Goal: Task Accomplishment & Management: Use online tool/utility

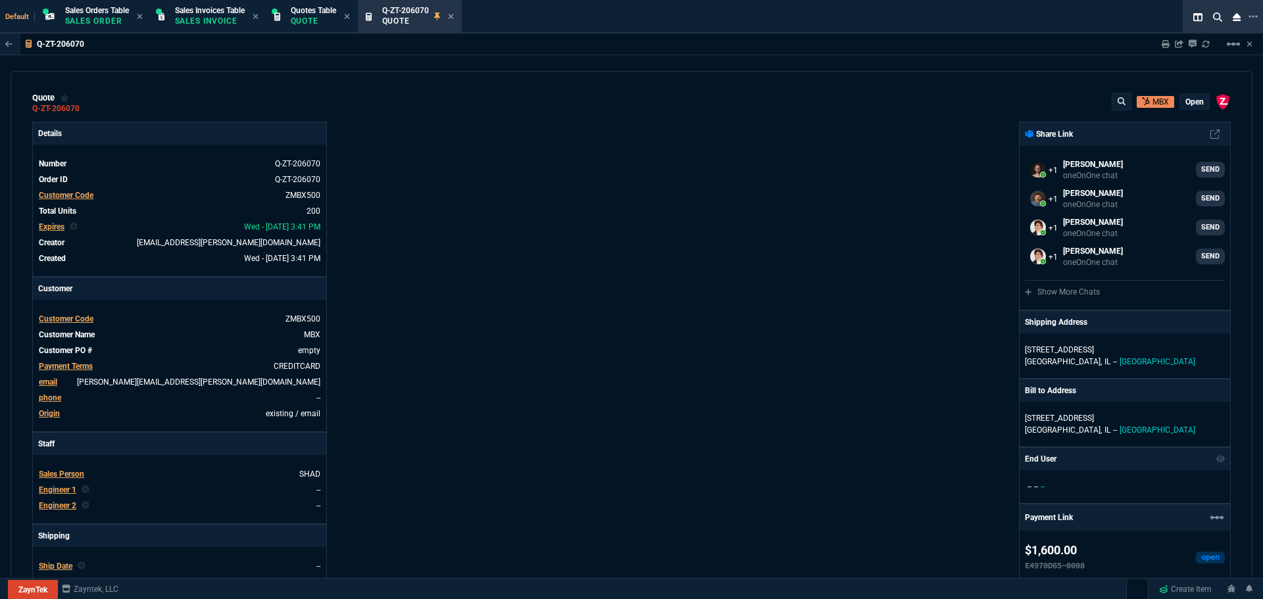
select select "12: [PERSON_NAME]"
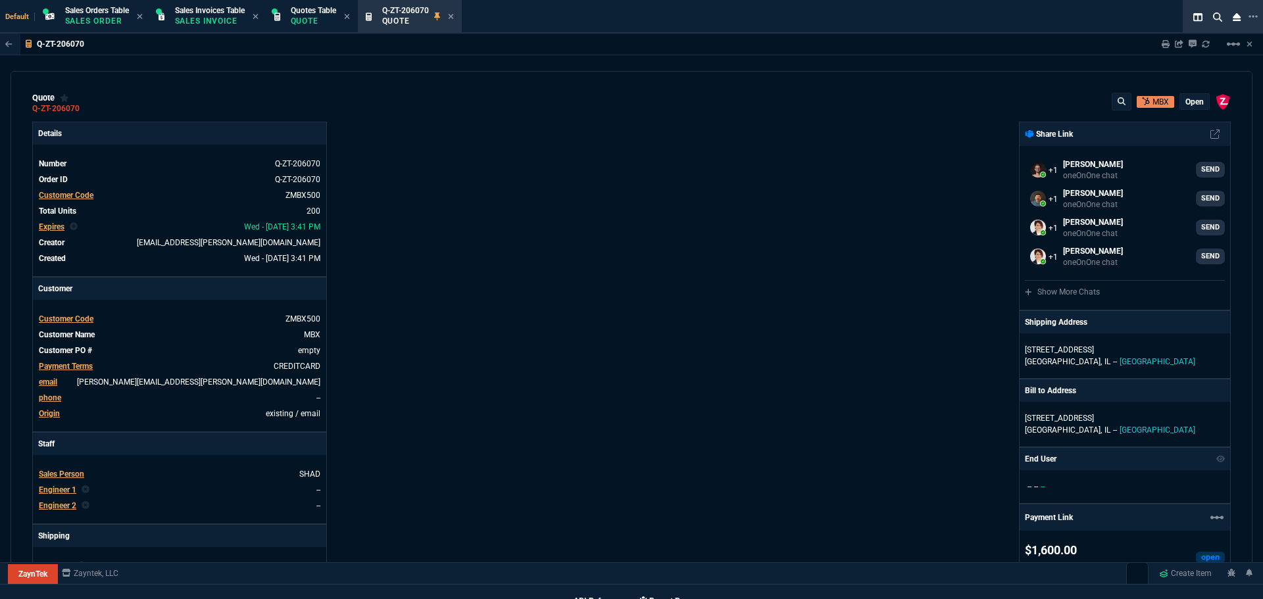
scroll to position [603, 0]
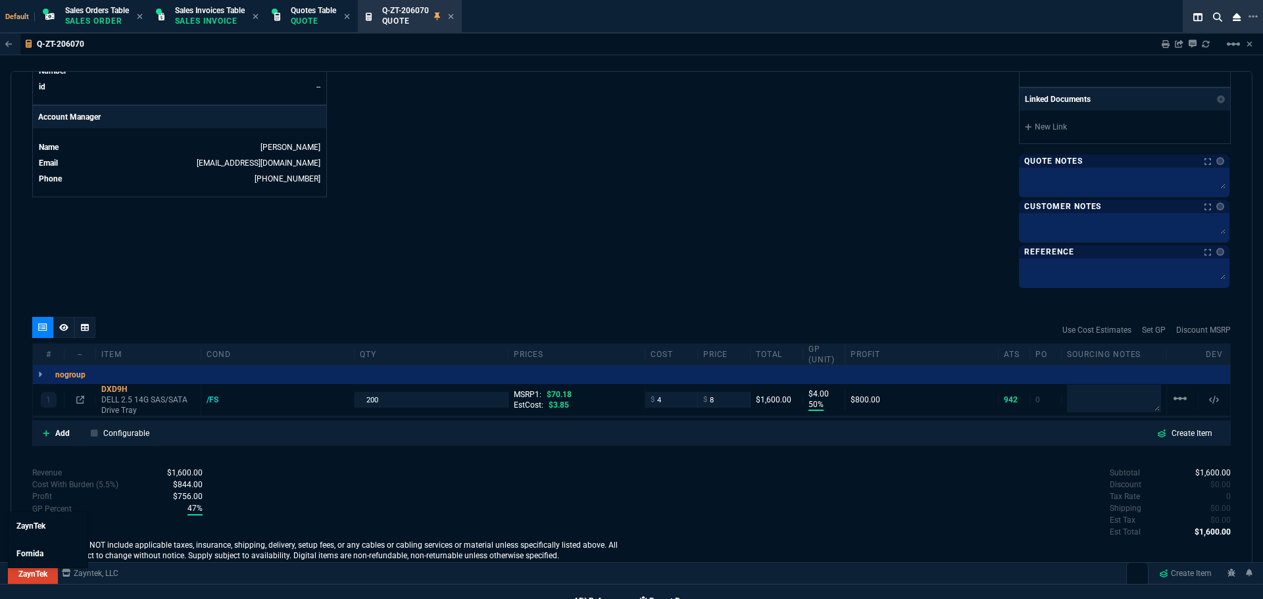
click at [17, 575] on link "ZaynTek" at bounding box center [33, 575] width 50 height 20
click at [27, 556] on span "Fornida" at bounding box center [29, 553] width 27 height 9
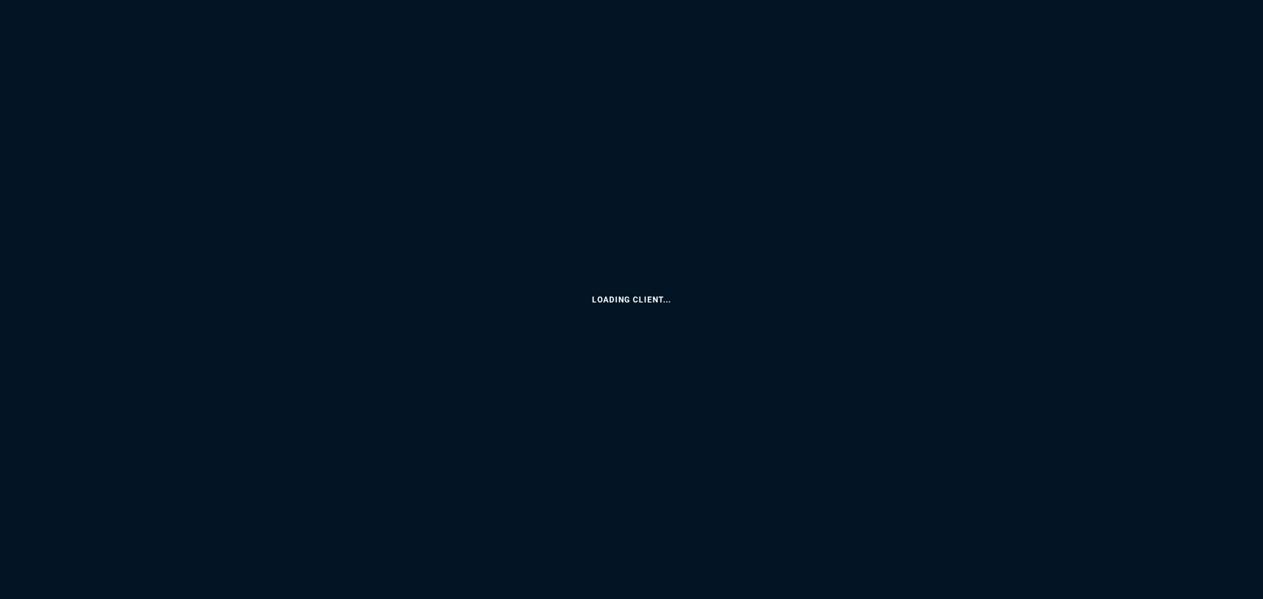
select select "12: [PERSON_NAME]"
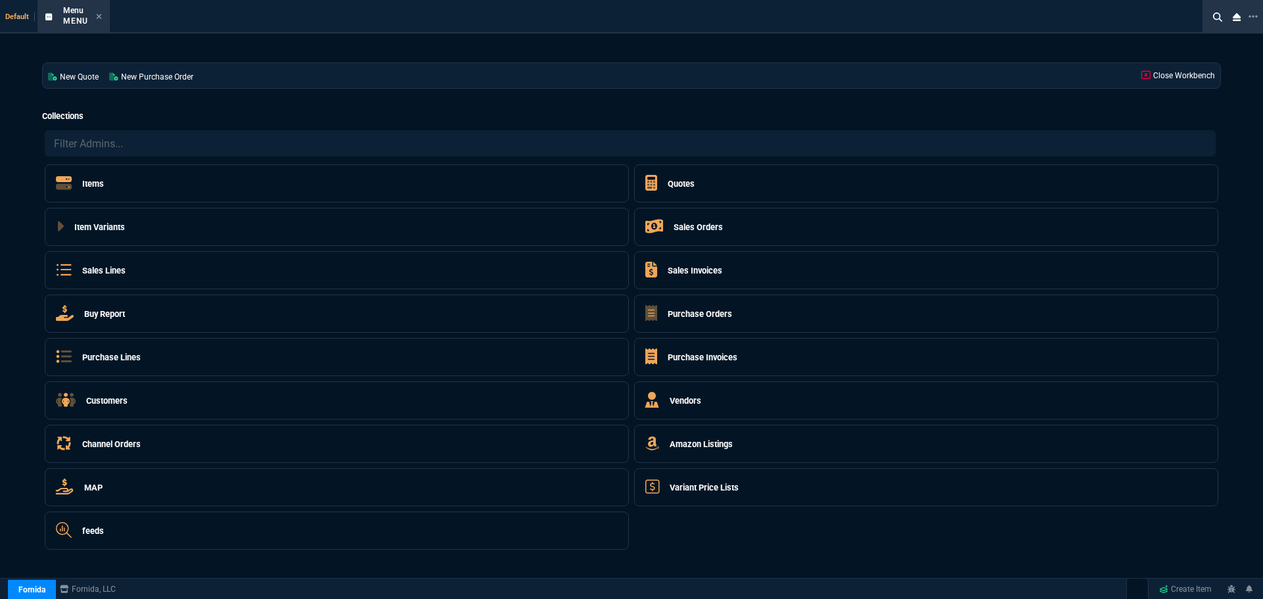
click at [686, 184] on h5 "Quotes" at bounding box center [681, 184] width 27 height 13
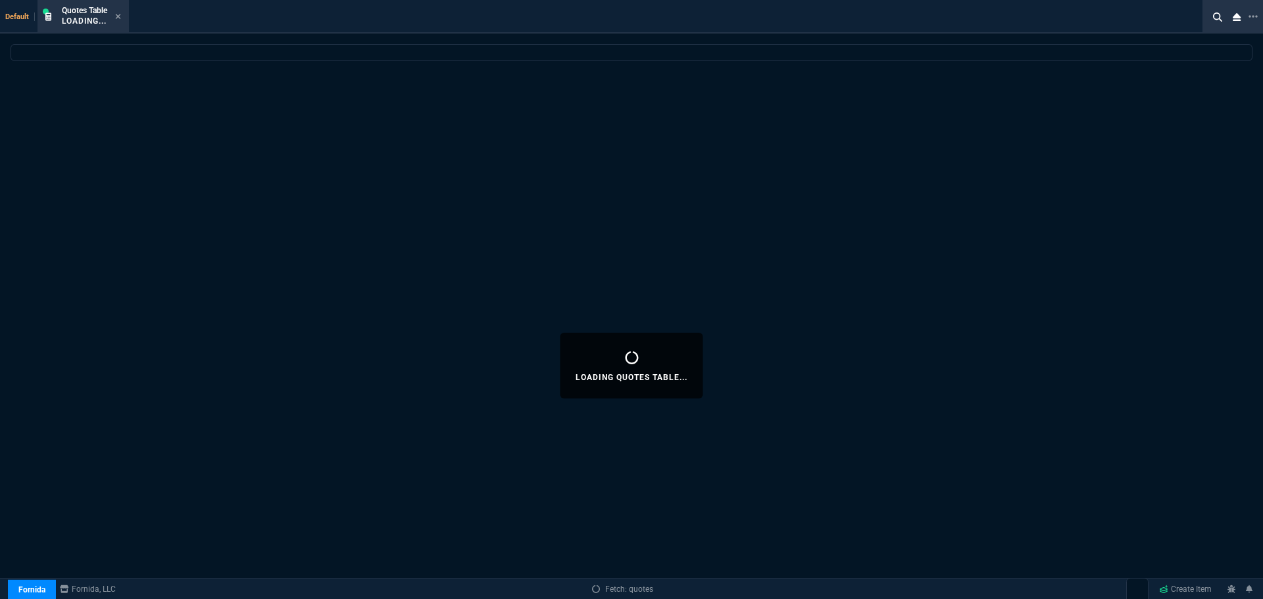
select select
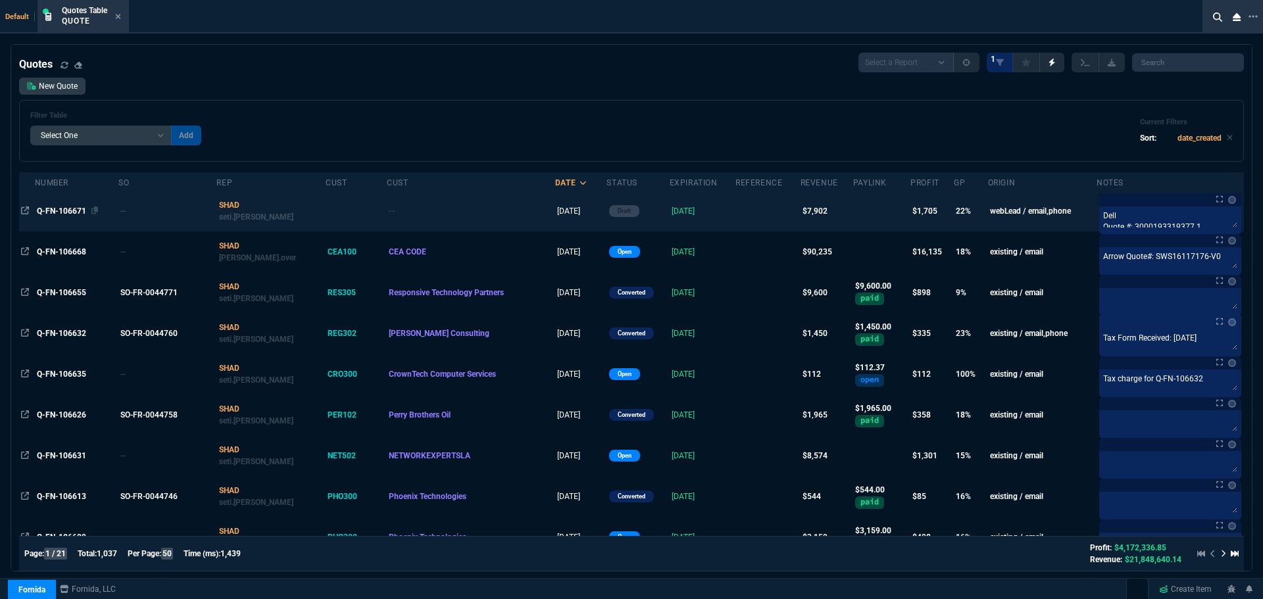
click at [68, 208] on span "Q-FN-106671" at bounding box center [61, 211] width 49 height 9
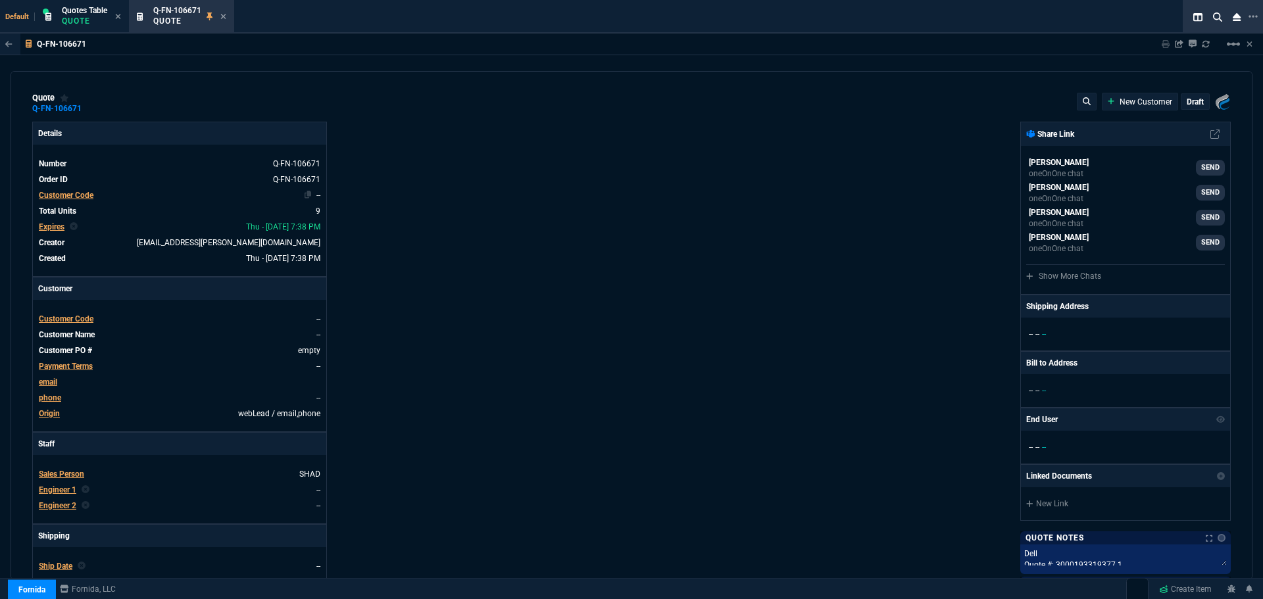
type input "15"
type input "21"
type input "13"
type input "208"
type input "15"
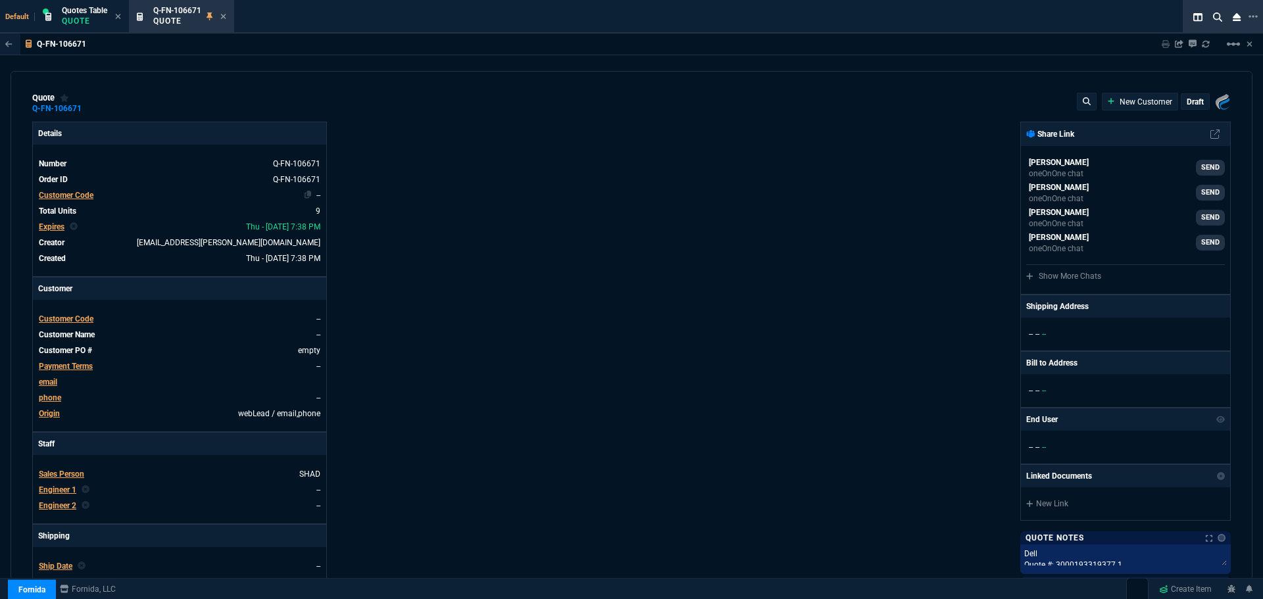
type input "21"
type input "13"
type input "208"
type input "15"
type input "21"
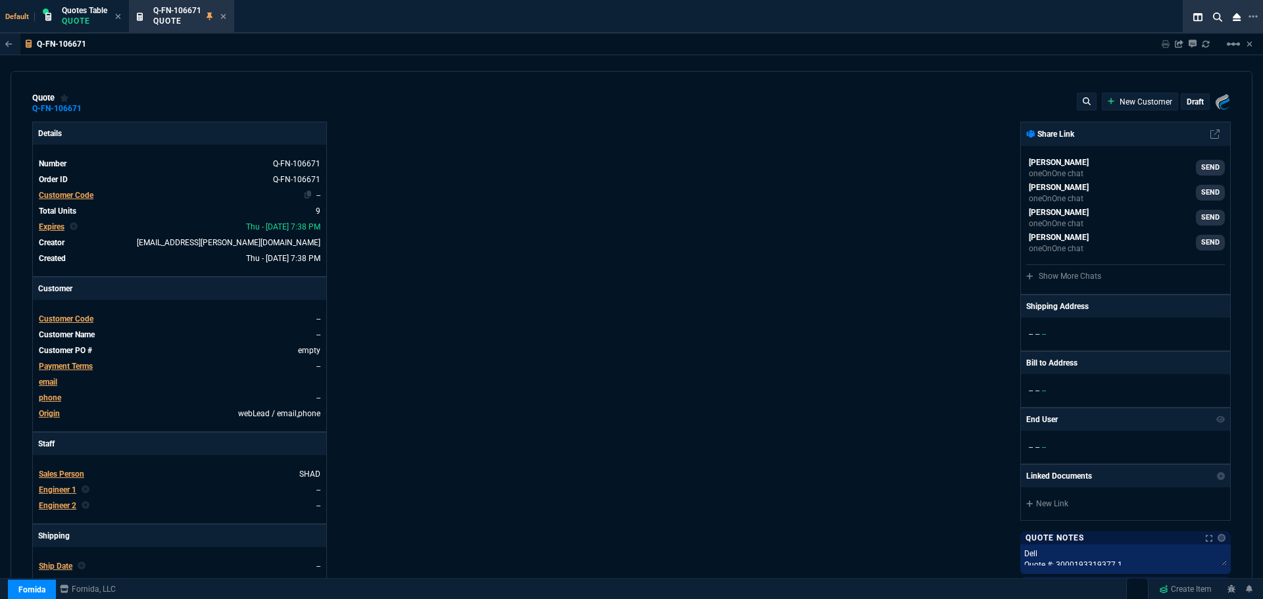
type input "13"
type input "208"
type input "50"
type input "448"
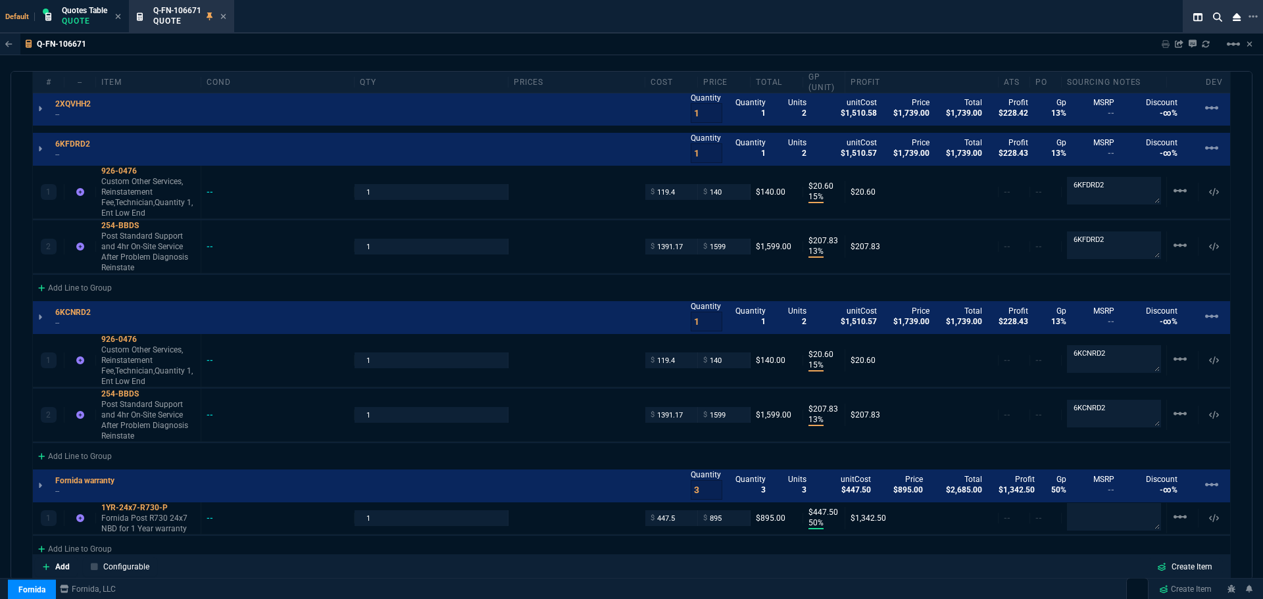
scroll to position [987, 0]
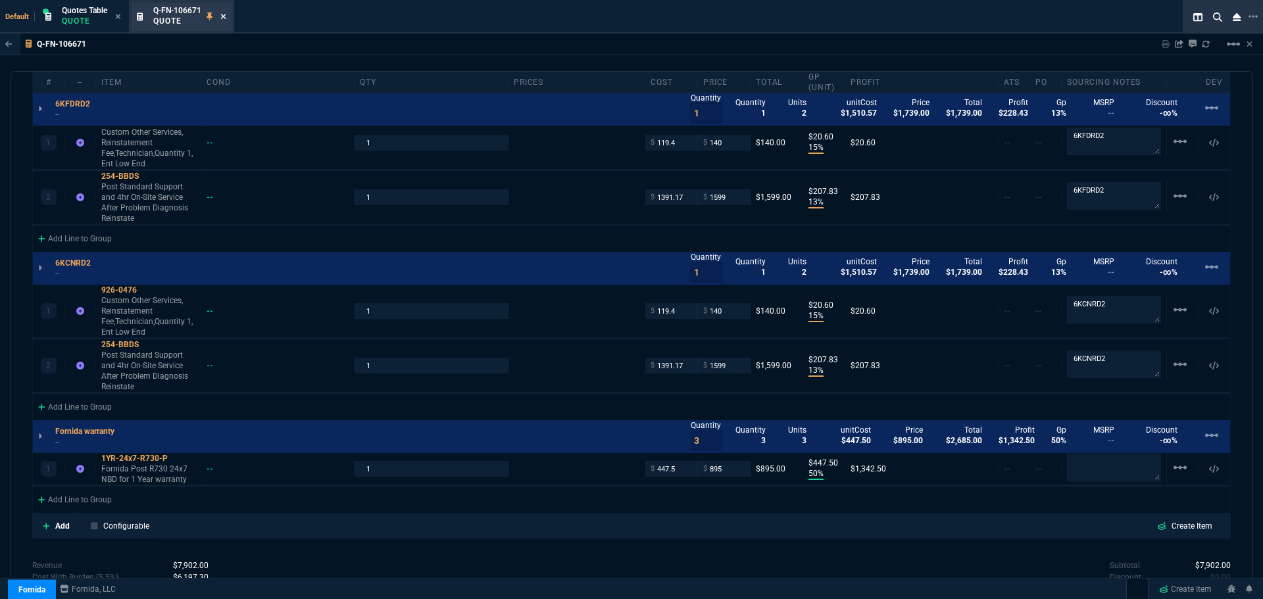
click at [222, 18] on icon at bounding box center [223, 17] width 6 height 8
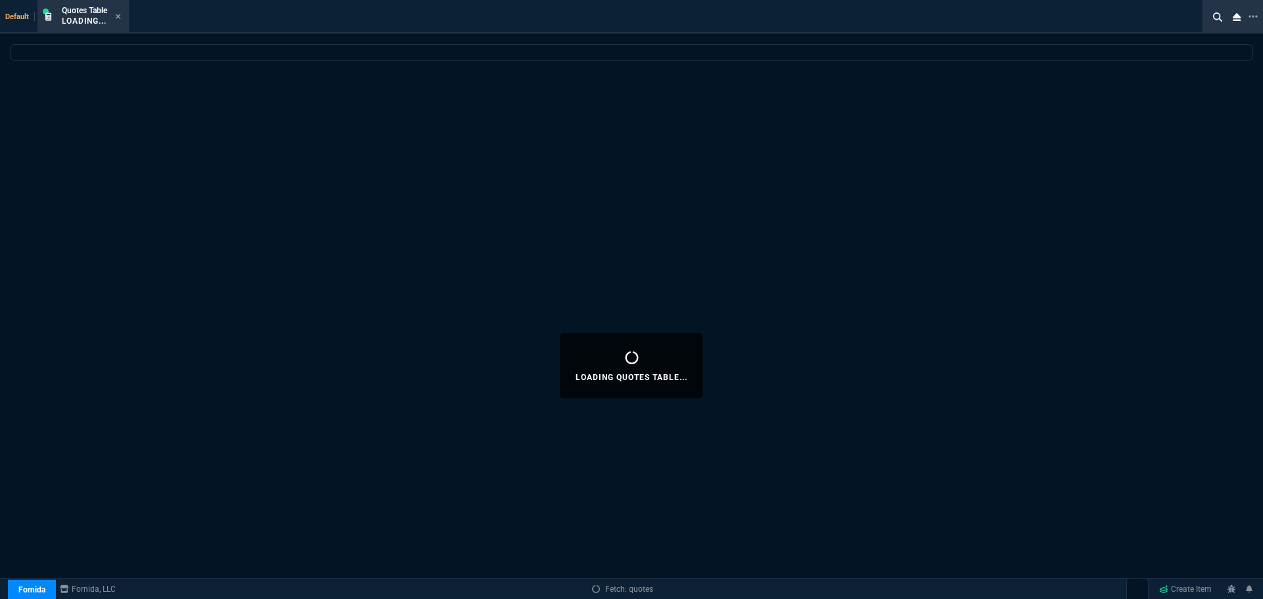
select select
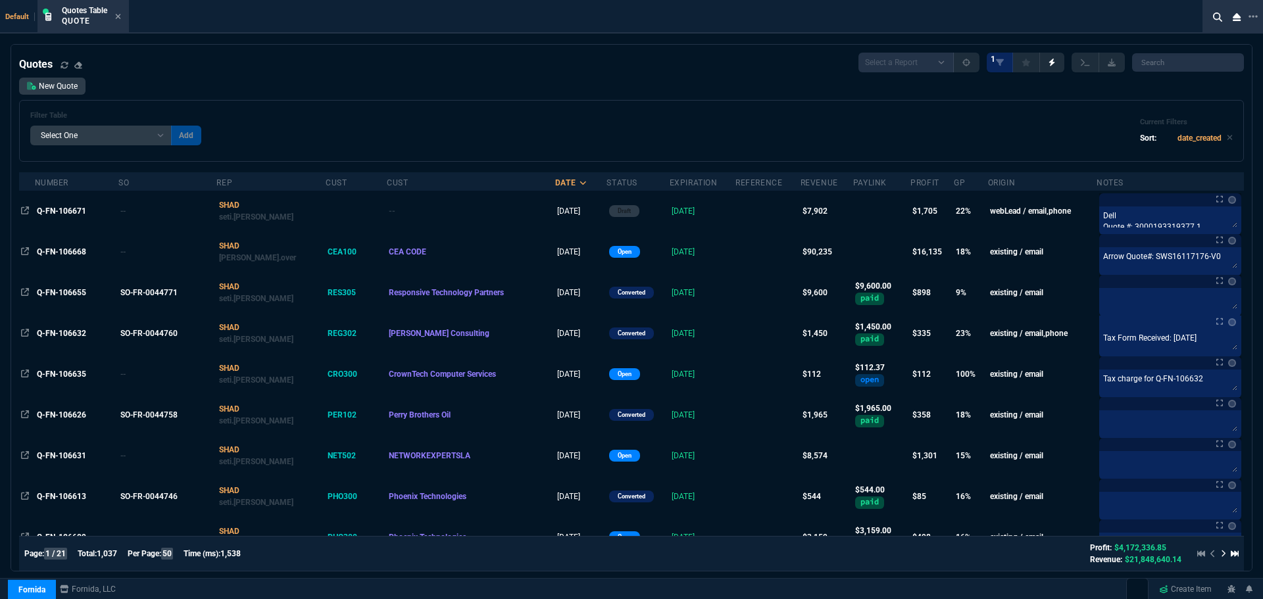
click at [64, 289] on span "Q-FN-106655" at bounding box center [61, 292] width 49 height 9
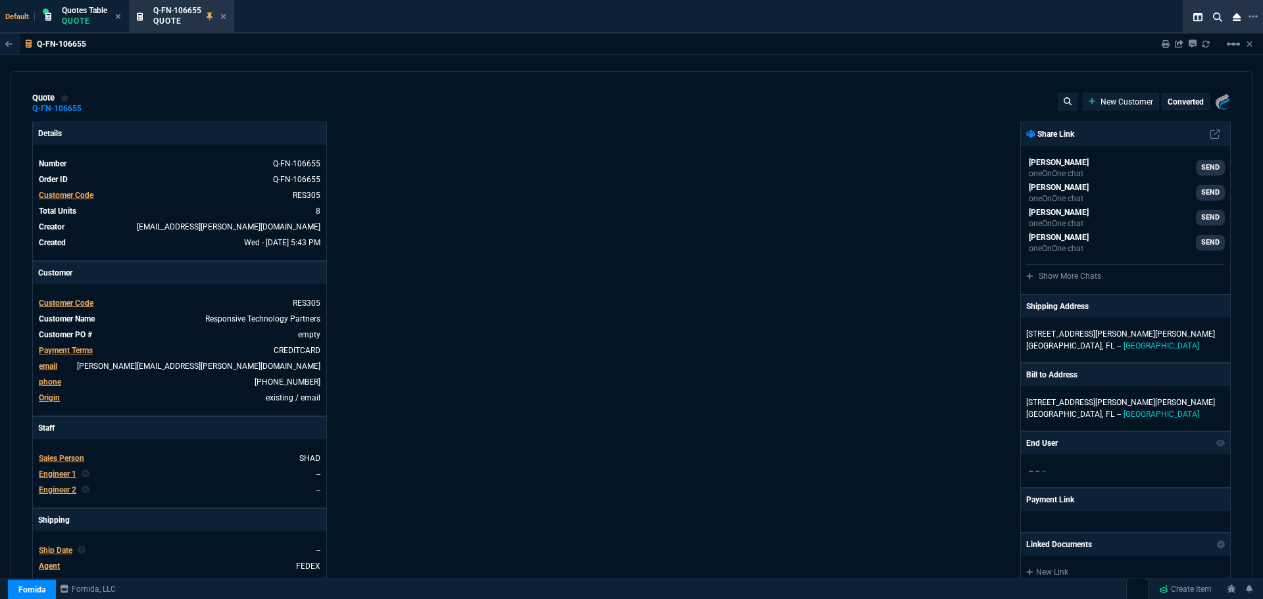
type input "14"
type input "169"
type input "1661.97"
type input "28"
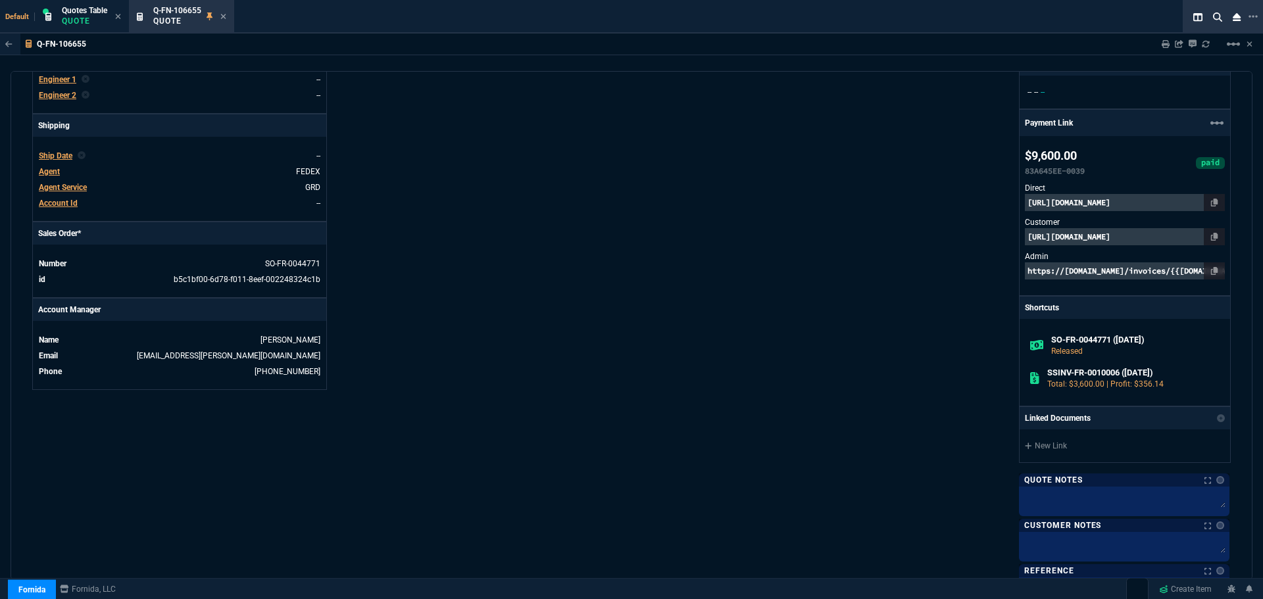
scroll to position [746, 0]
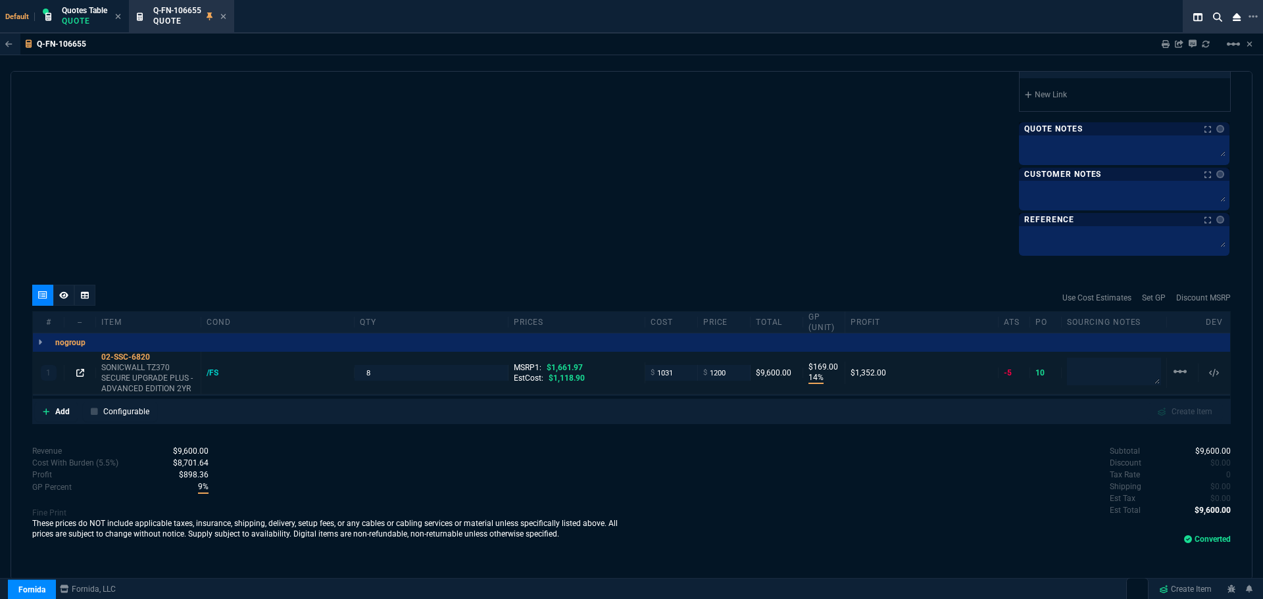
click at [80, 372] on icon at bounding box center [80, 373] width 8 height 8
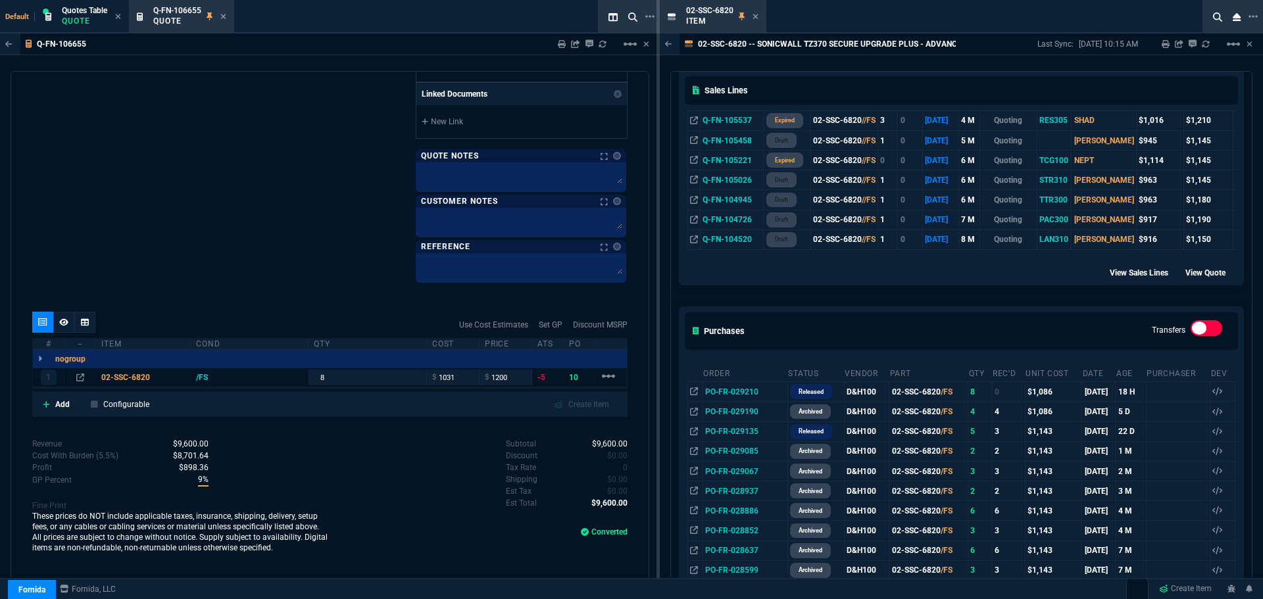
scroll to position [526, 0]
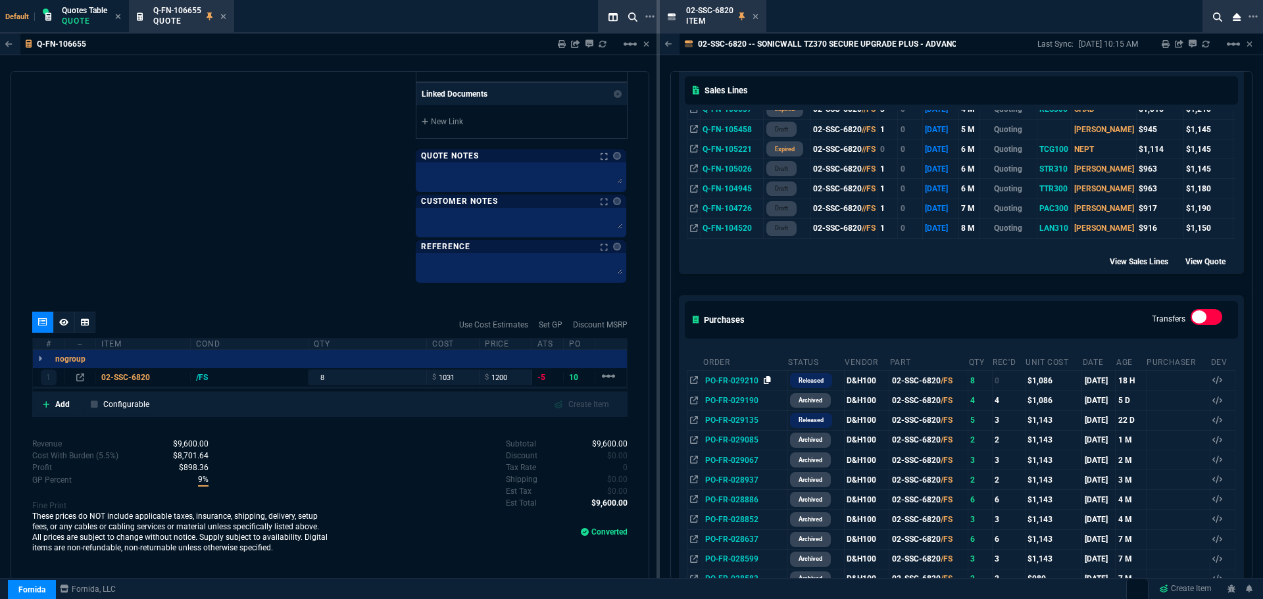
click at [767, 380] on icon at bounding box center [767, 380] width 7 height 8
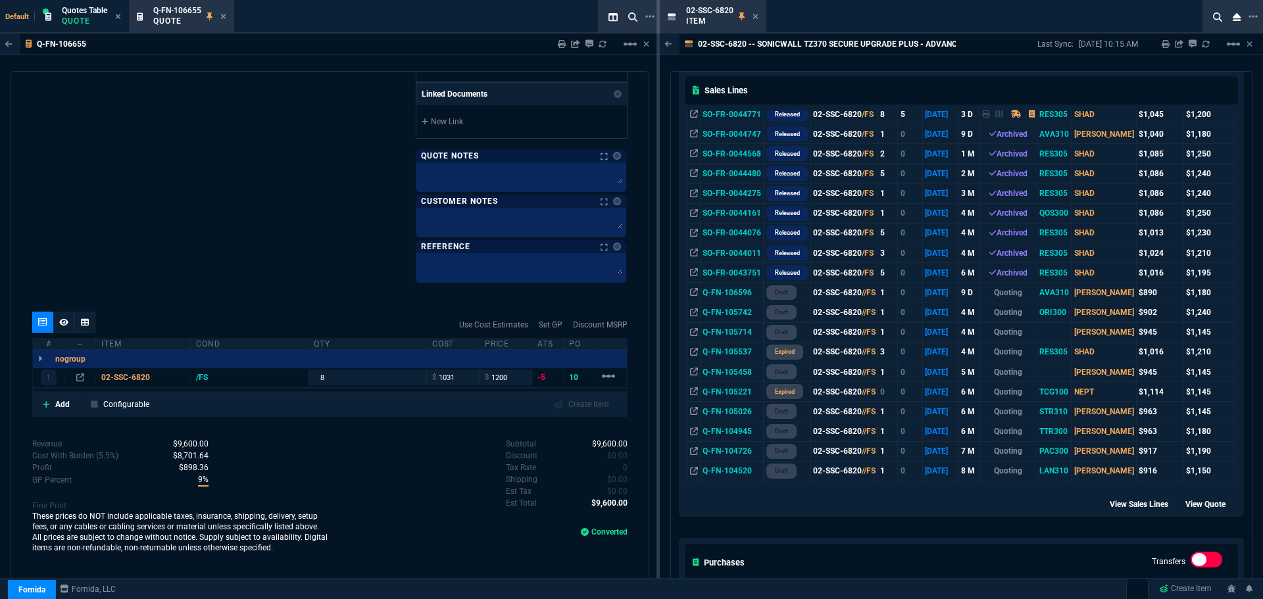
scroll to position [0, 0]
